Goal: Task Accomplishment & Management: Use online tool/utility

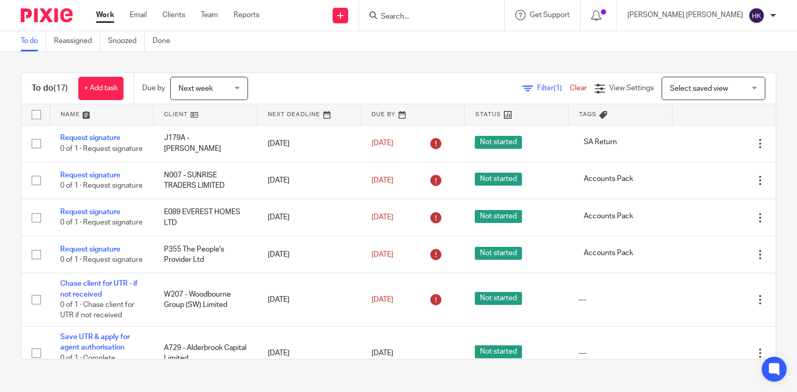
click at [233, 86] on span "Next week" at bounding box center [205, 88] width 55 height 22
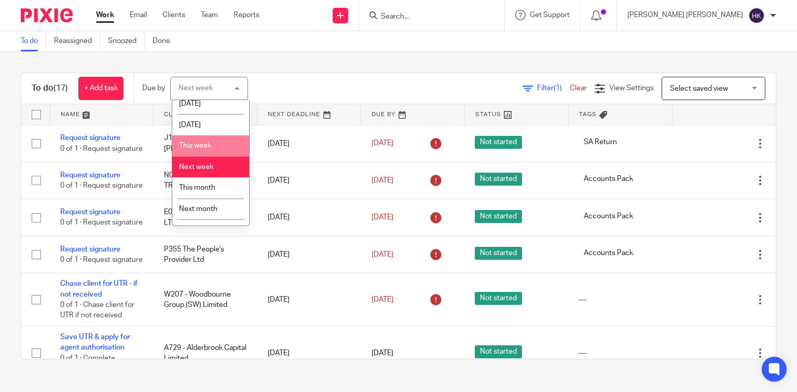
scroll to position [23, 0]
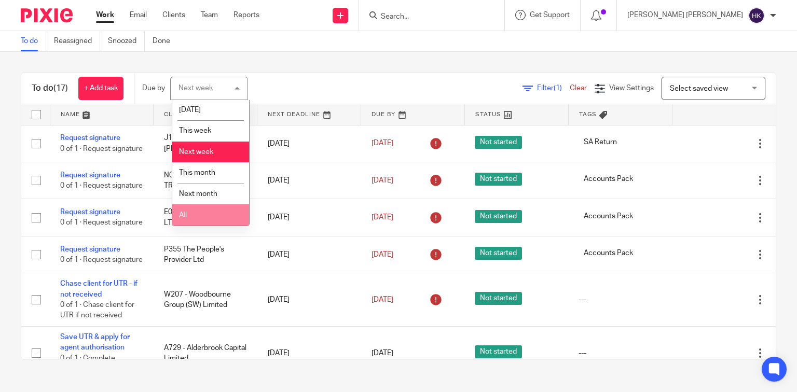
click at [190, 214] on li "All" at bounding box center [210, 214] width 77 height 21
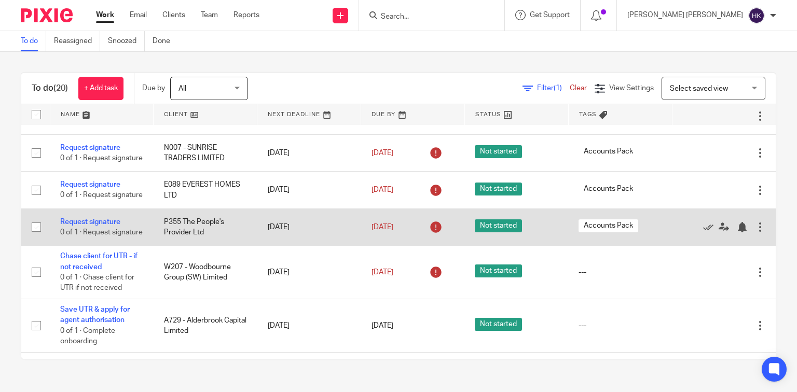
scroll to position [42, 0]
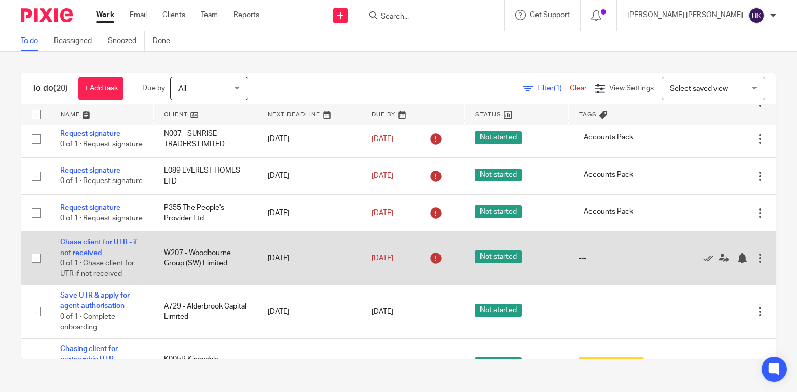
click at [96, 256] on link "Chase client for UTR - if not received" at bounding box center [98, 248] width 77 height 18
